Goal: Transaction & Acquisition: Purchase product/service

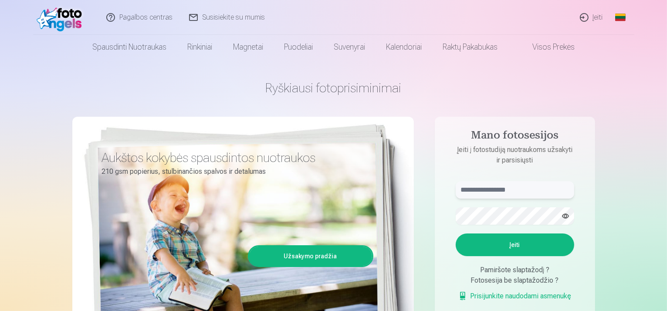
click at [509, 192] on input "text" at bounding box center [515, 189] width 119 height 17
type input "**********"
click at [527, 251] on button "Įeiti" at bounding box center [515, 245] width 119 height 23
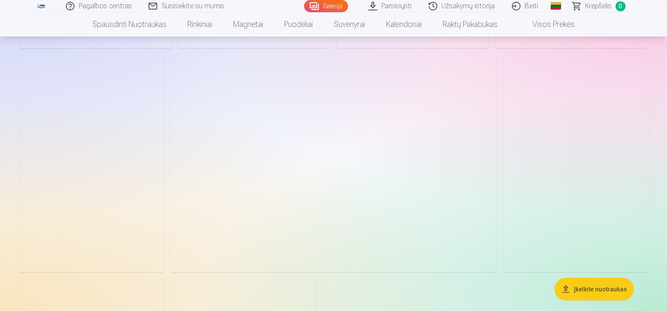
scroll to position [349, 0]
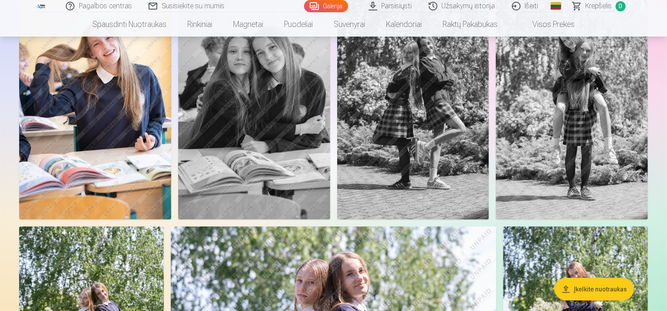
click at [330, 91] on img at bounding box center [254, 106] width 152 height 228
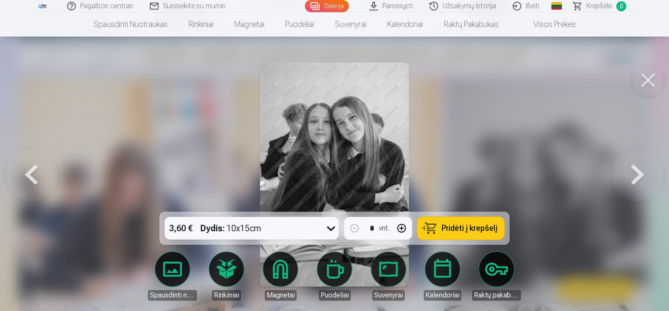
click at [648, 85] on button at bounding box center [648, 80] width 35 height 35
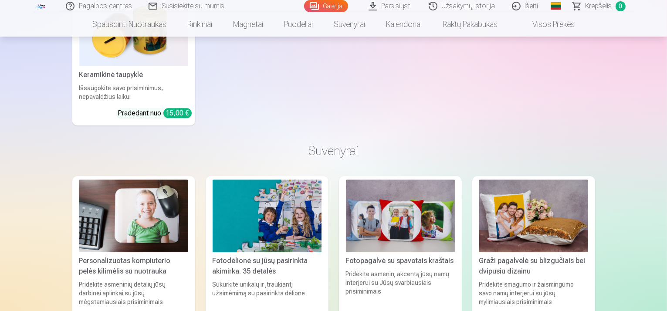
scroll to position [5359, 0]
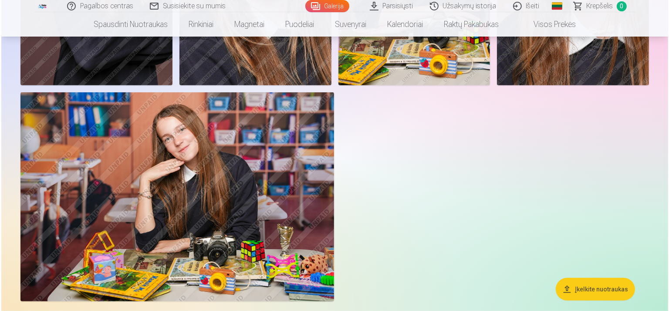
scroll to position [3714, 0]
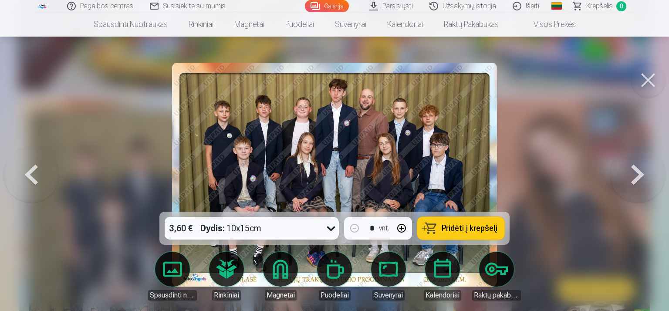
click at [325, 229] on icon at bounding box center [331, 228] width 14 height 14
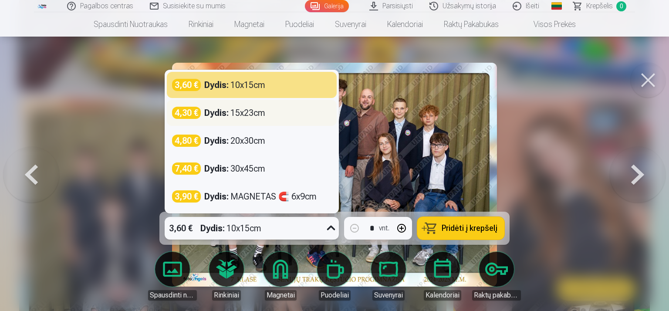
click at [253, 115] on div "Dydis : 15x23cm" at bounding box center [234, 113] width 61 height 12
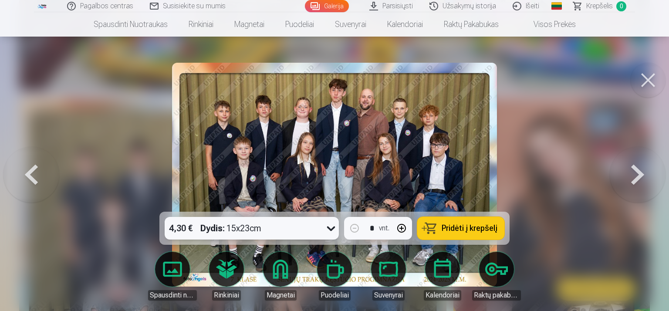
click at [457, 233] on button "Pridėti į krepšelį" at bounding box center [460, 228] width 87 height 23
click at [645, 83] on button at bounding box center [648, 80] width 35 height 35
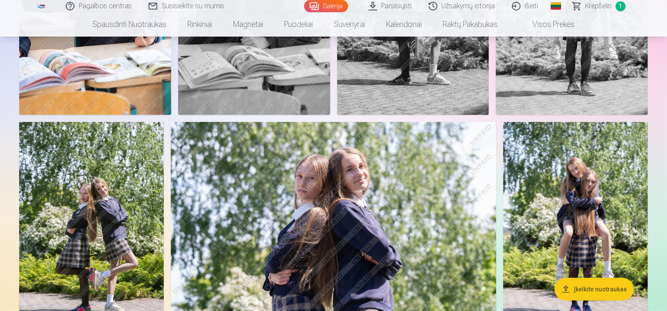
scroll to position [468, 0]
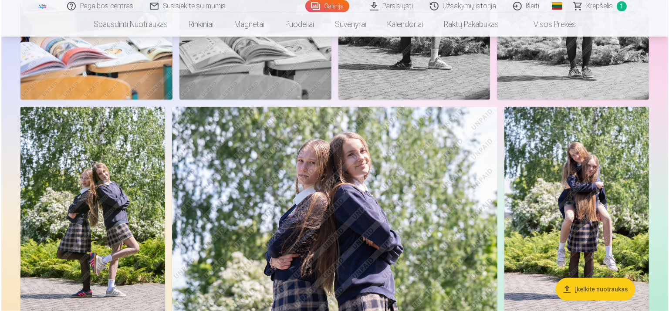
scroll to position [469, 0]
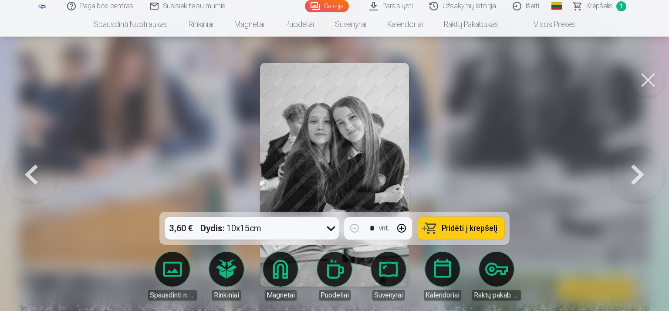
click at [488, 224] on span "Pridėti į krepšelį" at bounding box center [470, 228] width 56 height 8
click at [644, 79] on button at bounding box center [648, 80] width 35 height 35
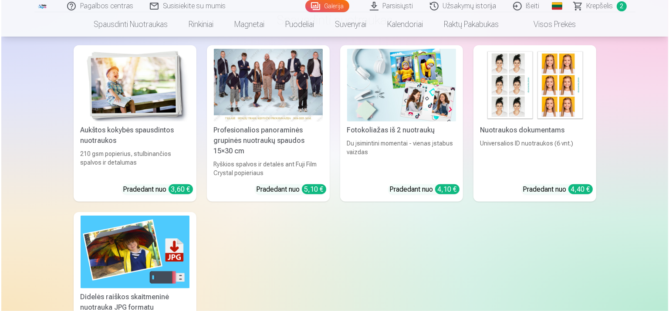
scroll to position [4096, 0]
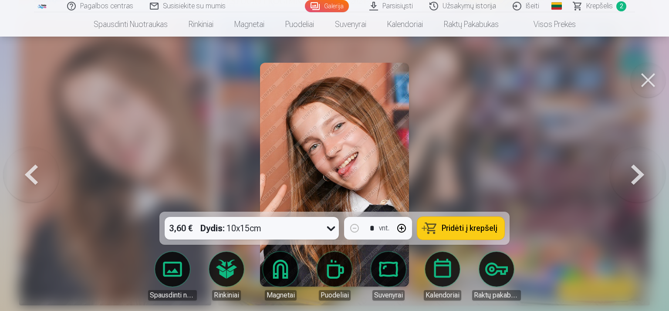
click at [651, 74] on button at bounding box center [648, 80] width 35 height 35
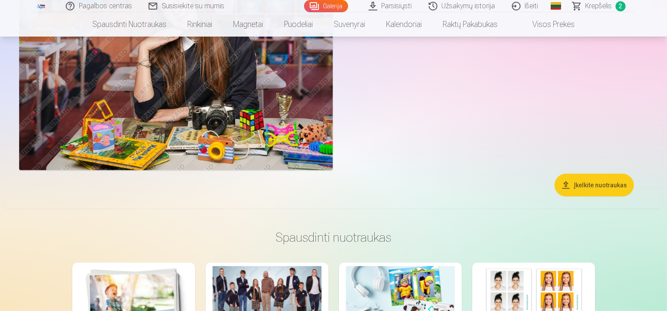
scroll to position [3778, 0]
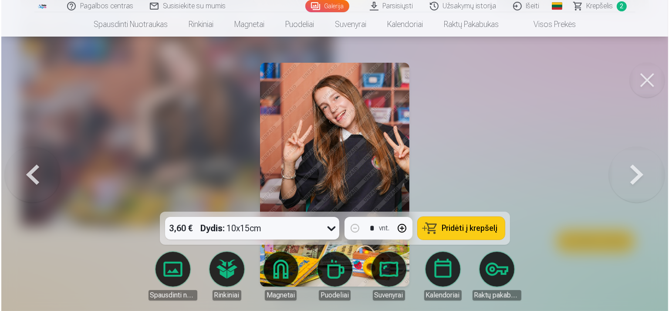
scroll to position [3789, 0]
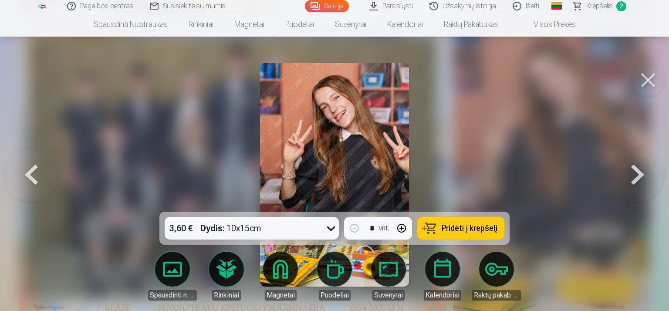
click at [654, 74] on button at bounding box center [648, 80] width 35 height 35
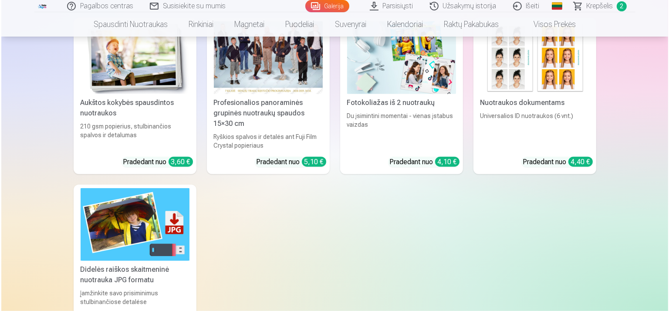
scroll to position [4127, 0]
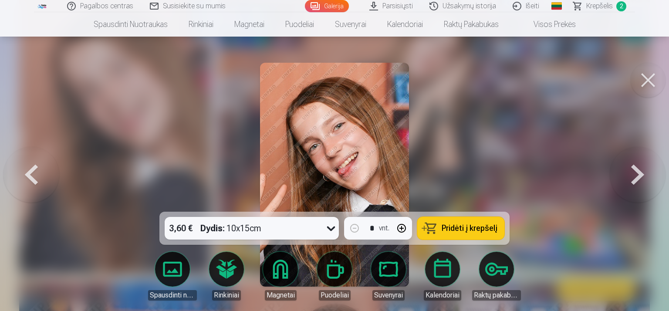
click at [652, 80] on button at bounding box center [648, 80] width 35 height 35
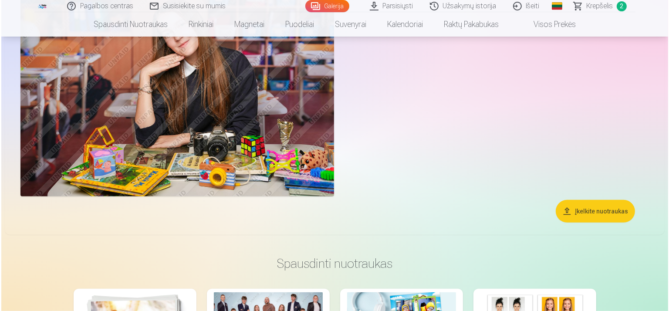
scroll to position [3821, 0]
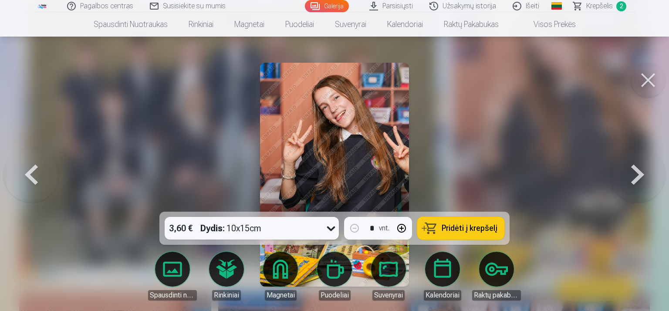
click at [650, 80] on button at bounding box center [648, 80] width 35 height 35
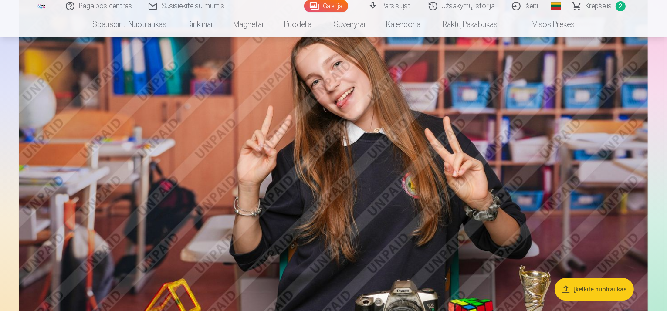
scroll to position [2676, 0]
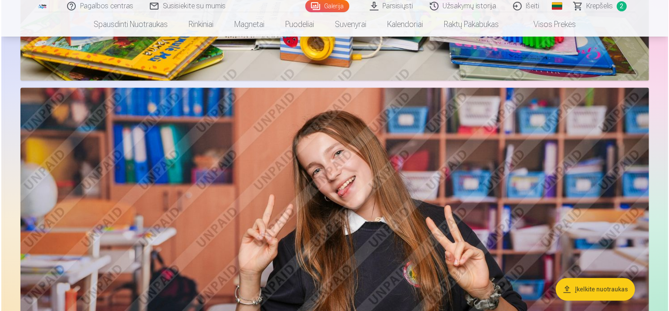
scroll to position [2597, 0]
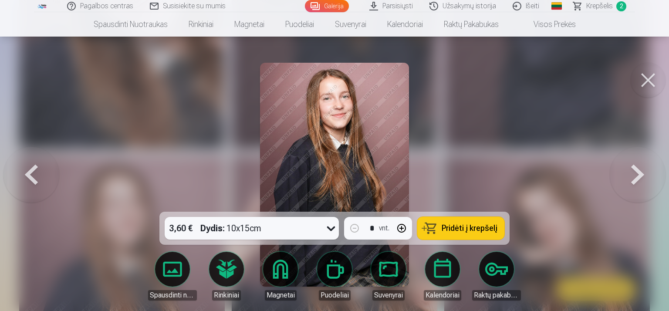
click at [458, 225] on span "Pridėti į krepšelį" at bounding box center [470, 228] width 56 height 8
click at [654, 76] on button at bounding box center [648, 80] width 35 height 35
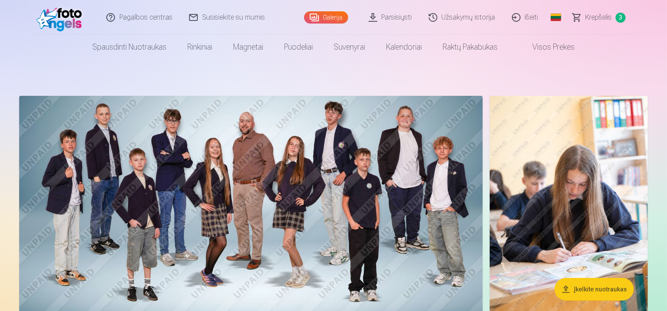
click at [598, 284] on button "Įkelkite nuotraukas" at bounding box center [594, 289] width 79 height 23
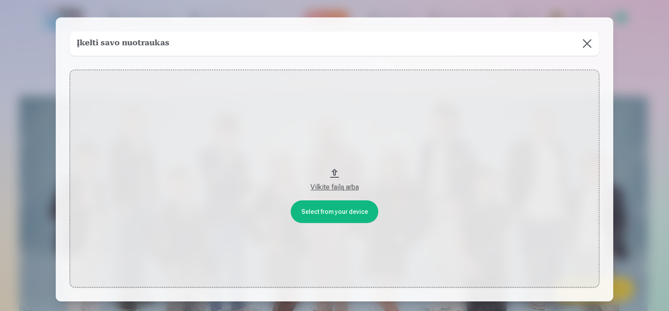
click at [585, 41] on button at bounding box center [587, 43] width 24 height 24
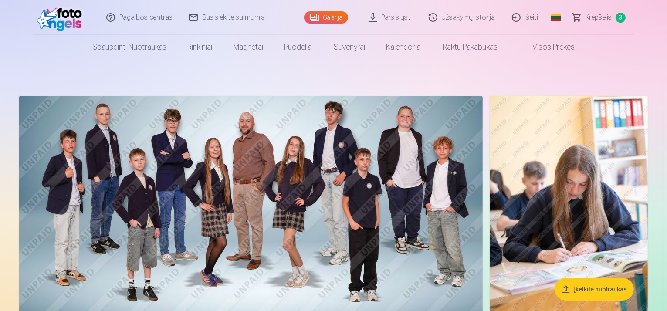
click at [607, 15] on span "Krepšelis" at bounding box center [599, 17] width 27 height 10
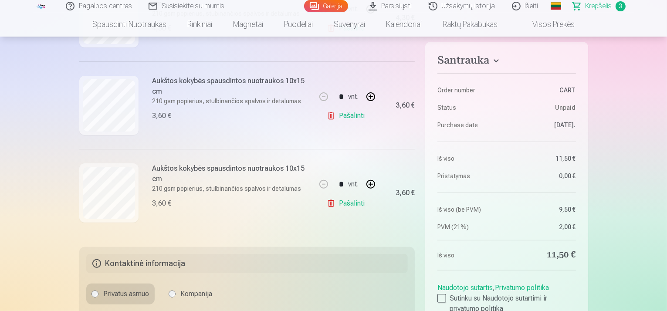
scroll to position [261, 0]
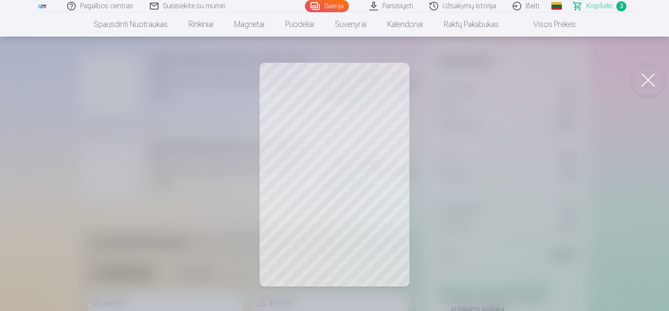
click at [644, 82] on button at bounding box center [648, 80] width 35 height 35
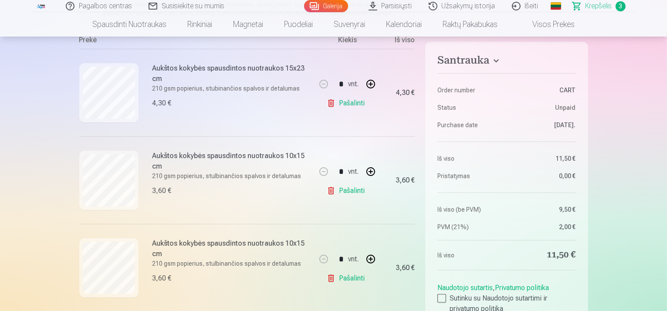
scroll to position [218, 0]
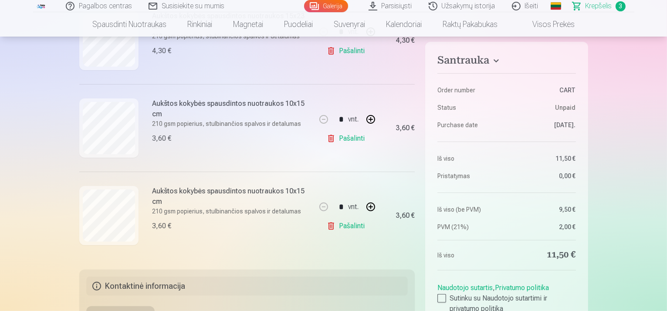
click at [328, 228] on link "Pašalinti" at bounding box center [347, 225] width 41 height 17
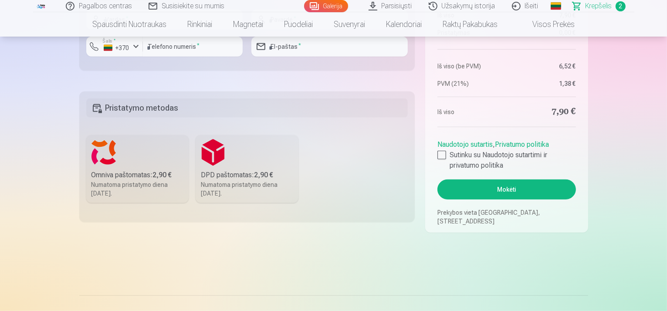
scroll to position [392, 0]
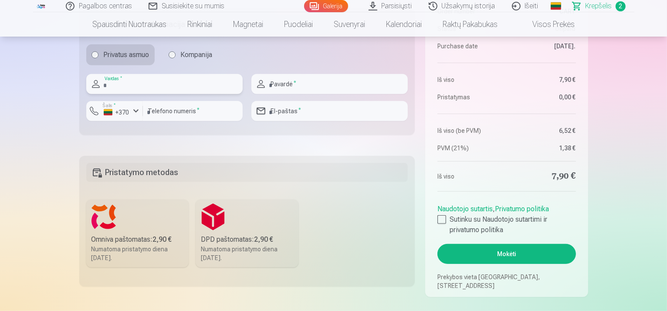
click at [187, 85] on input "text" at bounding box center [164, 84] width 156 height 20
type input "****"
click at [281, 91] on input "text" at bounding box center [329, 84] width 156 height 20
type input "*********"
click at [198, 113] on input "number" at bounding box center [193, 111] width 100 height 20
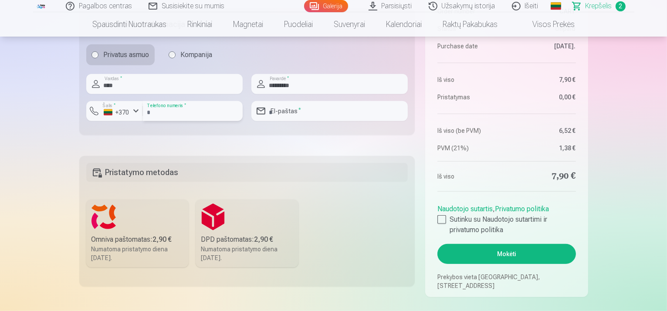
type input "********"
click at [334, 115] on input "email" at bounding box center [329, 111] width 156 height 20
type input "**********"
click at [117, 109] on div "+370" at bounding box center [117, 112] width 26 height 9
click at [132, 133] on li "+370 Lietuva" at bounding box center [132, 131] width 79 height 17
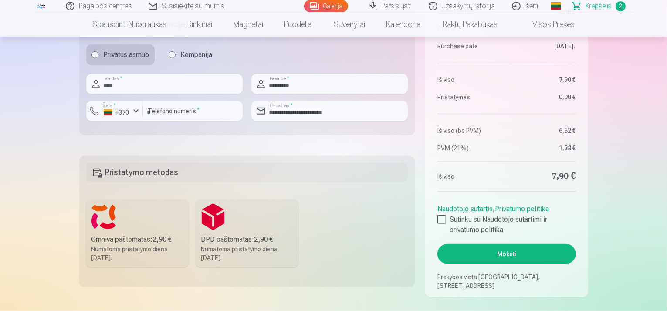
click at [136, 246] on div "Numatoma pristatymo diena 20.09.2025." at bounding box center [137, 253] width 92 height 17
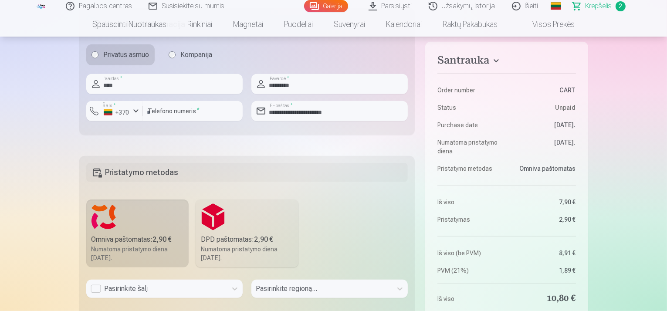
click at [125, 287] on div "Pasirinkite šalį" at bounding box center [164, 289] width 156 height 18
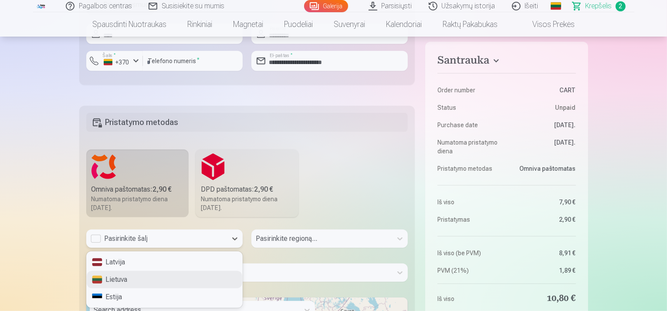
click at [125, 278] on div "Lietuva" at bounding box center [165, 279] width 156 height 17
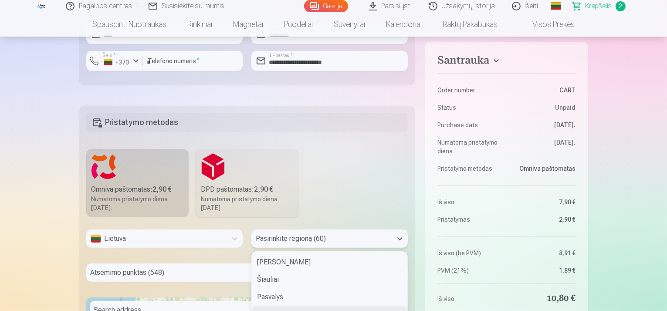
scroll to position [517, 0]
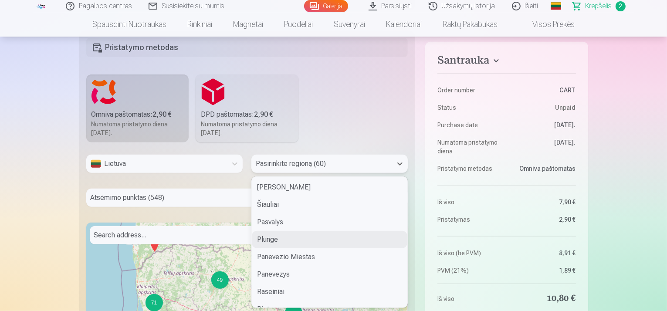
click at [289, 173] on div "60 results available. Use Up and Down to choose options, press Enter to select …" at bounding box center [329, 164] width 156 height 18
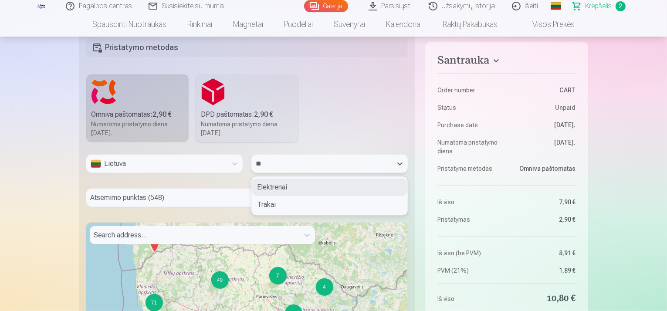
type input "***"
click at [315, 182] on div "Trakai" at bounding box center [330, 187] width 156 height 17
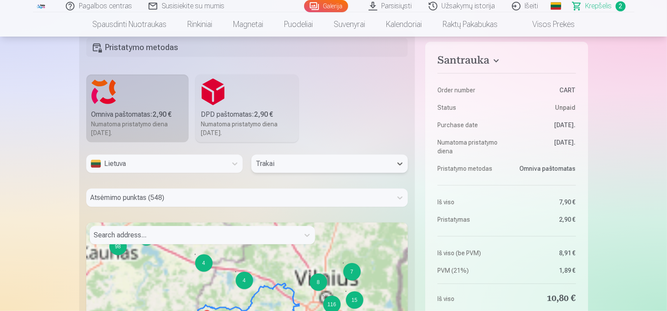
click at [157, 202] on div "Atsėmimo punktas (548)" at bounding box center [247, 198] width 322 height 18
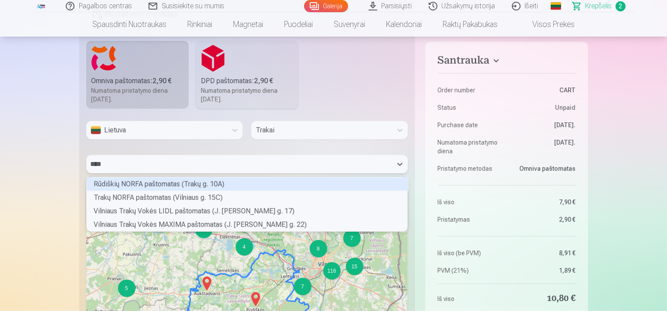
scroll to position [2, 3]
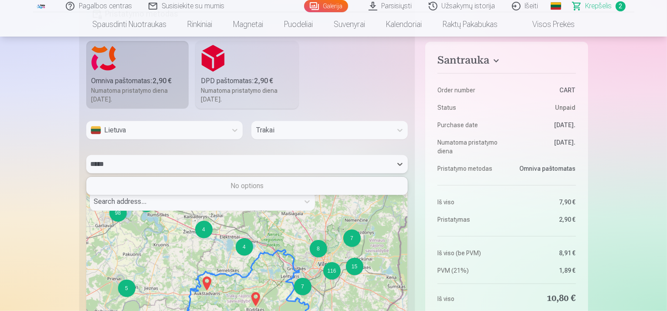
type input "****"
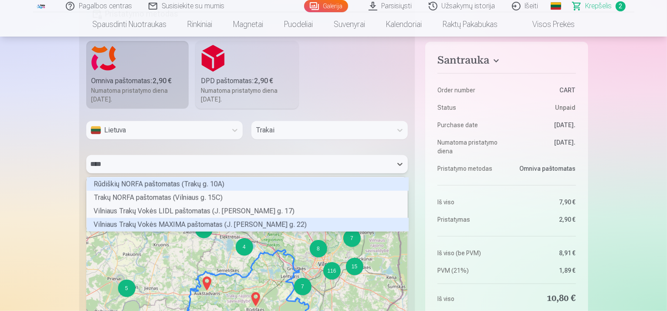
scroll to position [52, 319]
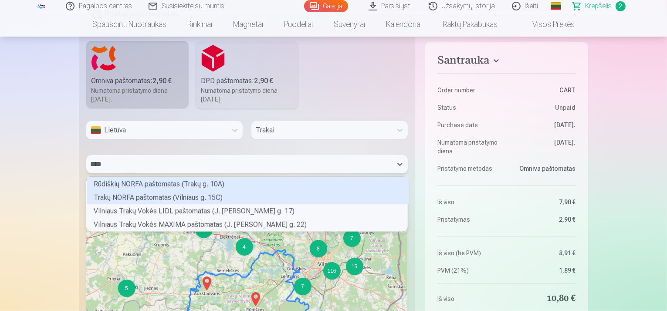
click at [133, 193] on div "Trakų NORFA paštomatas (Vilniaus g. 15C)" at bounding box center [248, 198] width 322 height 14
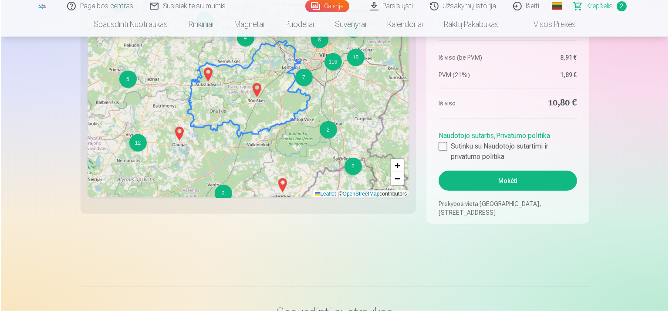
scroll to position [769, 0]
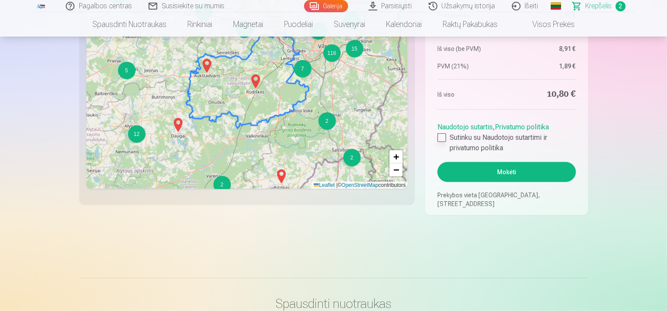
click at [444, 139] on div at bounding box center [441, 137] width 9 height 9
click at [497, 180] on button "Mokėti" at bounding box center [506, 172] width 138 height 20
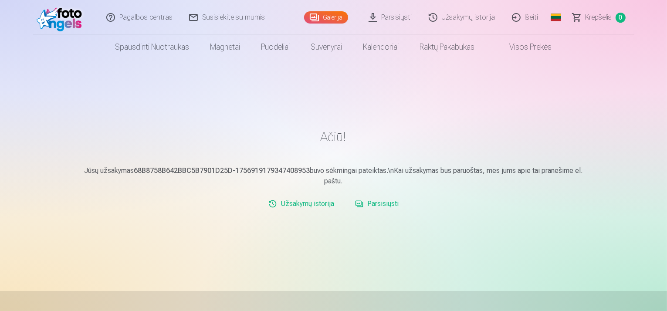
click at [334, 12] on link "Galerija" at bounding box center [326, 17] width 44 height 12
